Goal: Task Accomplishment & Management: Use online tool/utility

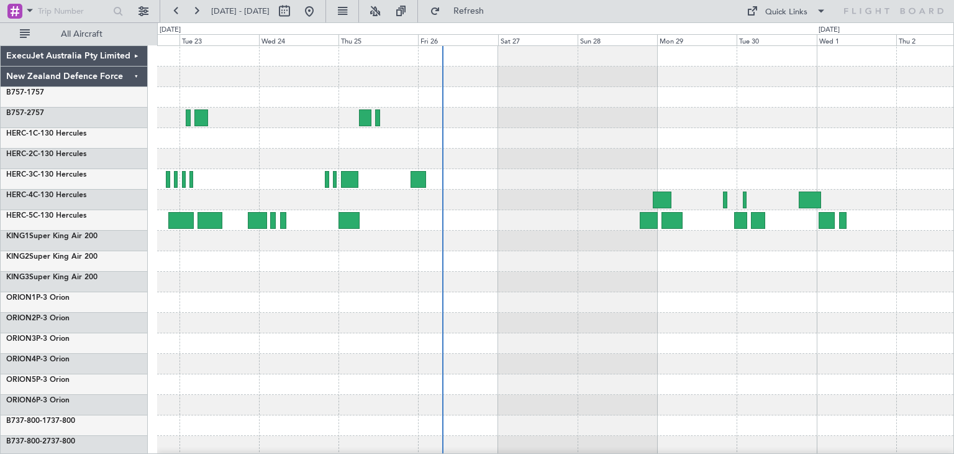
click at [675, 332] on div at bounding box center [555, 302] width 797 height 513
